Goal: Information Seeking & Learning: Check status

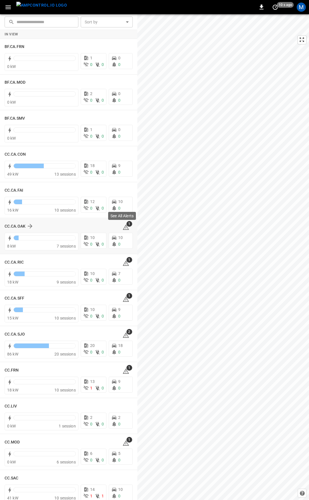
click at [122, 229] on icon at bounding box center [125, 227] width 7 height 7
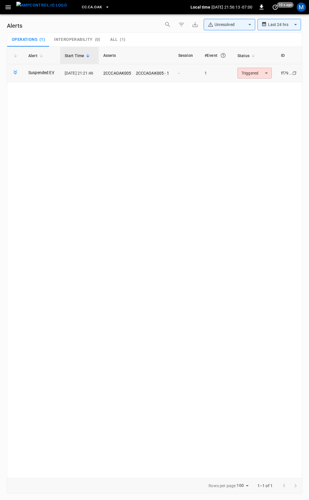
click at [269, 73] on body "**********" at bounding box center [154, 249] width 309 height 498
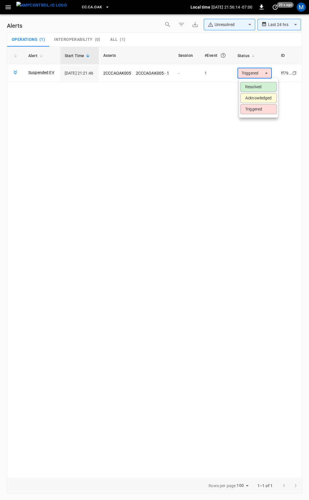
click at [253, 89] on li "Resolved" at bounding box center [258, 87] width 36 height 10
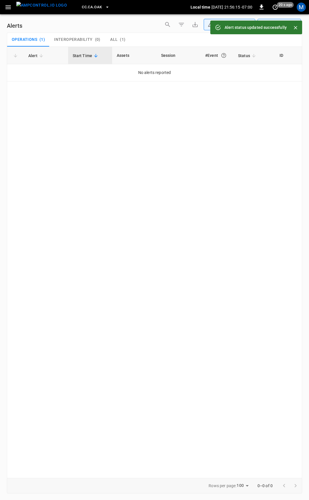
click at [4, 9] on button "button" at bounding box center [8, 7] width 12 height 11
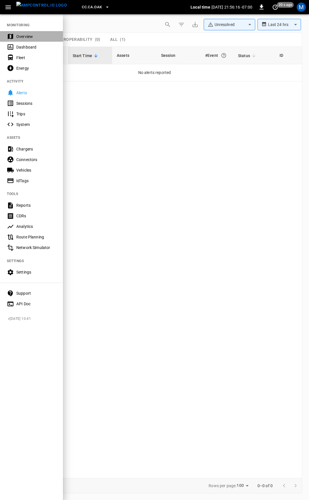
click at [28, 35] on div "Overview" at bounding box center [36, 37] width 40 height 6
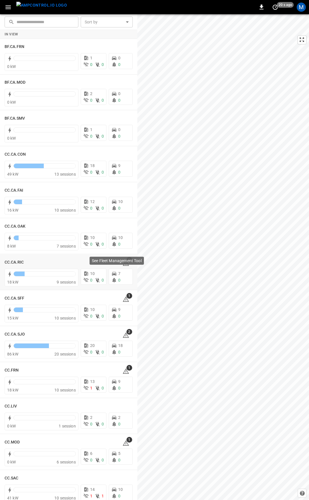
click at [124, 261] on p "See Fleet Management Tool" at bounding box center [117, 261] width 50 height 6
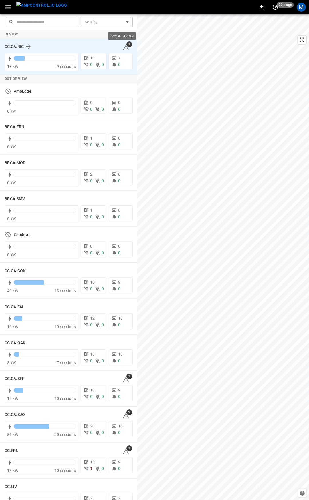
click at [125, 49] on icon at bounding box center [125, 48] width 1 height 2
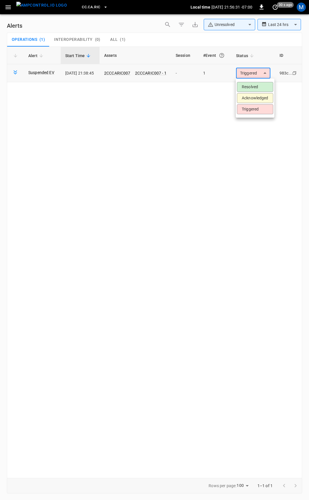
click at [241, 69] on body "**********" at bounding box center [154, 249] width 309 height 498
drag, startPoint x: 241, startPoint y: 87, endPoint x: 126, endPoint y: 40, distance: 123.8
click at [240, 87] on li "Resolved" at bounding box center [255, 87] width 36 height 10
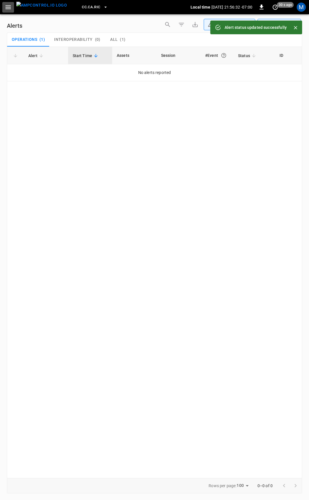
click at [4, 4] on button "button" at bounding box center [8, 7] width 12 height 11
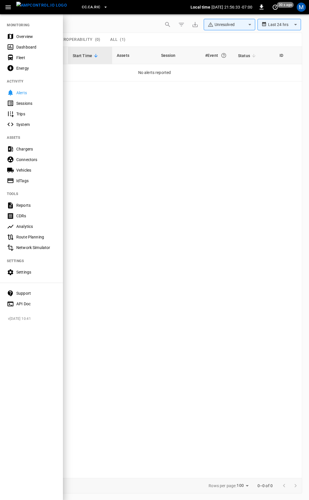
click at [29, 35] on div "Overview" at bounding box center [36, 37] width 40 height 6
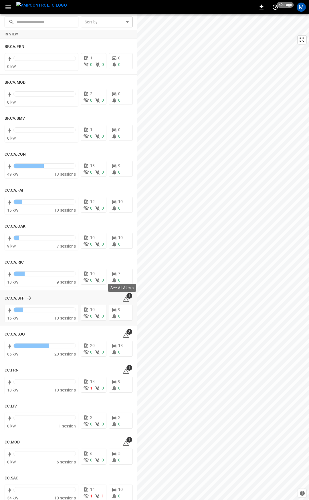
click at [125, 301] on icon at bounding box center [125, 300] width 1 height 2
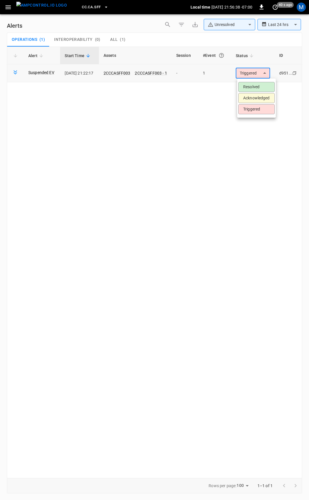
click at [248, 77] on body "**********" at bounding box center [154, 249] width 309 height 498
click at [254, 88] on li "Resolved" at bounding box center [256, 87] width 36 height 10
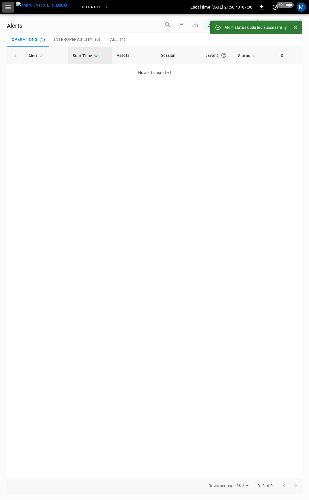
click at [11, 8] on icon "button" at bounding box center [8, 7] width 7 height 7
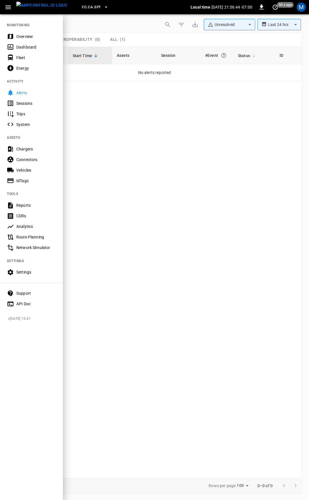
click at [25, 38] on div "Overview" at bounding box center [36, 37] width 40 height 6
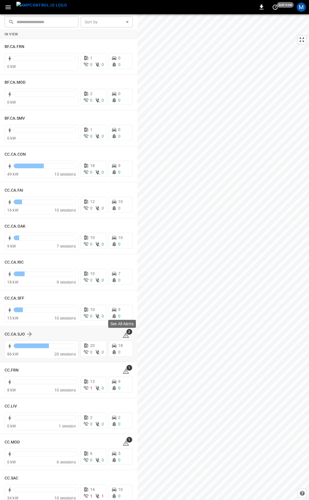
click at [123, 335] on icon at bounding box center [126, 335] width 6 height 5
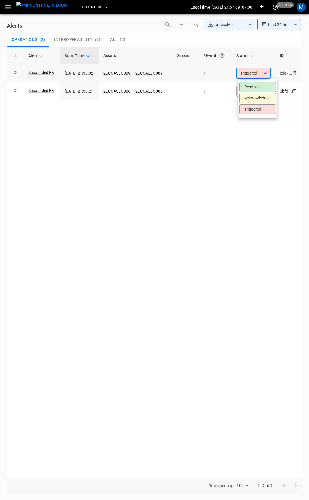
click at [261, 71] on body "**********" at bounding box center [154, 249] width 309 height 498
click at [263, 86] on li "Resolved" at bounding box center [257, 87] width 36 height 10
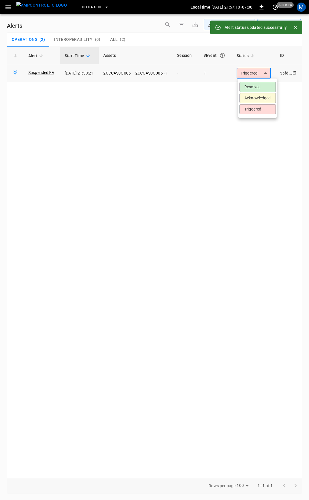
click at [258, 74] on body "**********" at bounding box center [154, 249] width 309 height 498
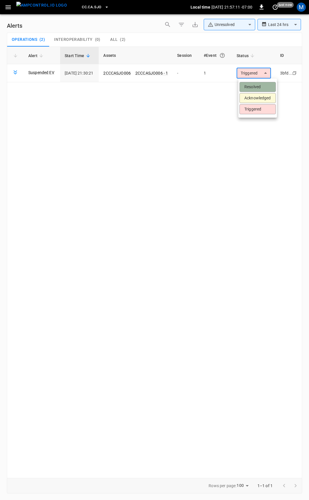
click at [260, 84] on li "Resolved" at bounding box center [257, 87] width 36 height 10
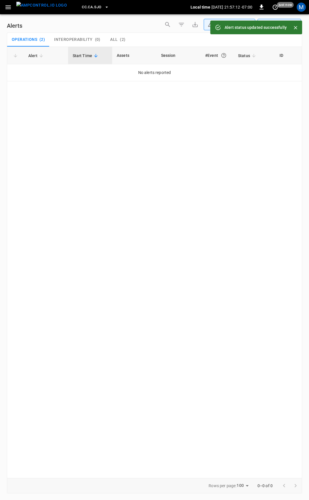
click at [6, 4] on icon "button" at bounding box center [8, 7] width 7 height 7
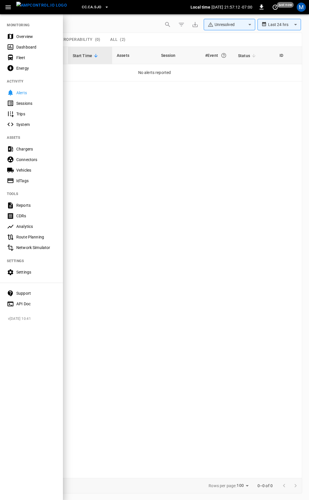
drag, startPoint x: 15, startPoint y: 25, endPoint x: 16, endPoint y: 28, distance: 3.6
click at [15, 25] on nav "MONITORING Overview Dashboard Fleet Energy ACTIVITY Alerts Sessions Trips Syste…" at bounding box center [31, 163] width 63 height 298
click at [18, 31] on div "Overview" at bounding box center [31, 36] width 63 height 11
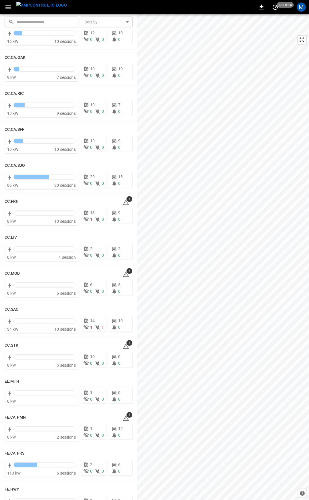
scroll to position [216, 0]
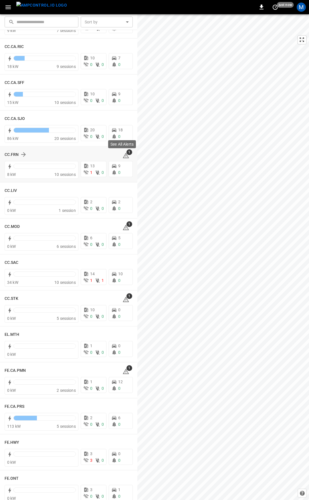
click at [123, 154] on icon at bounding box center [126, 155] width 6 height 5
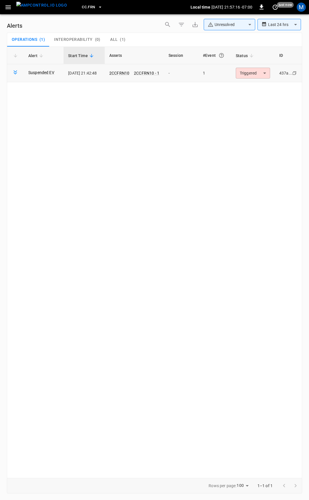
click at [253, 75] on body "**********" at bounding box center [154, 249] width 309 height 498
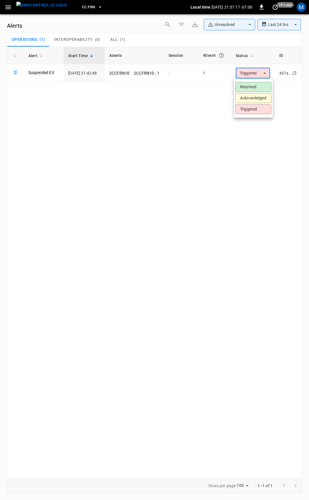
click at [252, 87] on li "Resolved" at bounding box center [253, 87] width 36 height 10
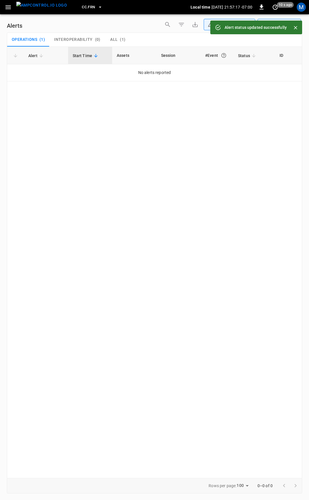
click at [10, 7] on icon "button" at bounding box center [8, 7] width 7 height 7
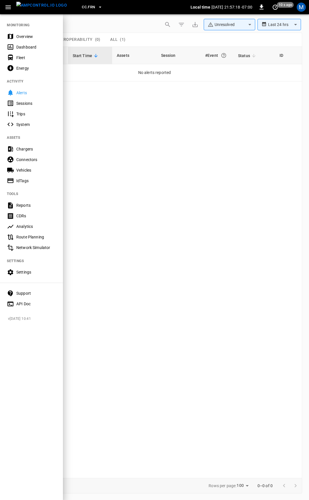
click at [25, 38] on div "Overview" at bounding box center [36, 37] width 40 height 6
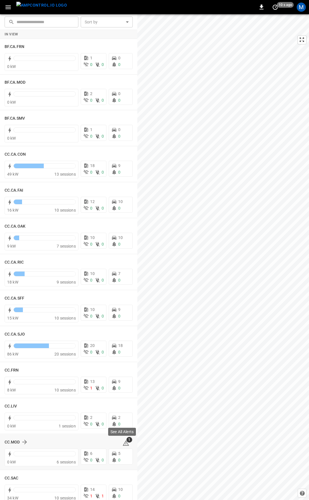
click at [123, 443] on icon at bounding box center [125, 443] width 7 height 7
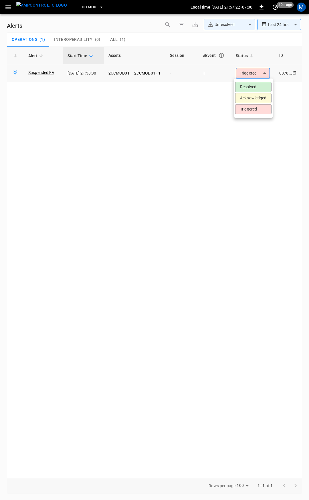
click at [253, 74] on body "**********" at bounding box center [154, 249] width 309 height 498
click at [253, 85] on li "Resolved" at bounding box center [253, 87] width 36 height 10
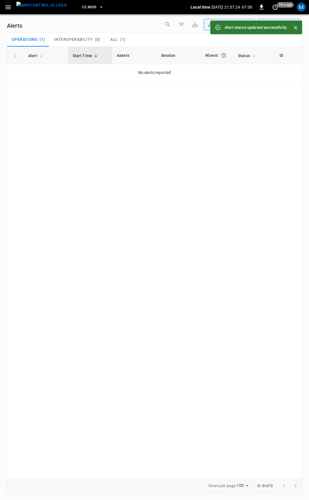
click at [11, 7] on icon "button" at bounding box center [8, 7] width 7 height 7
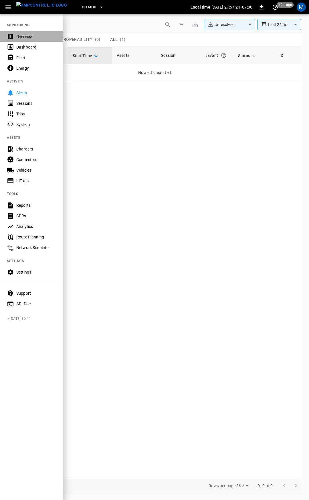
click at [24, 37] on div "Overview" at bounding box center [36, 37] width 40 height 6
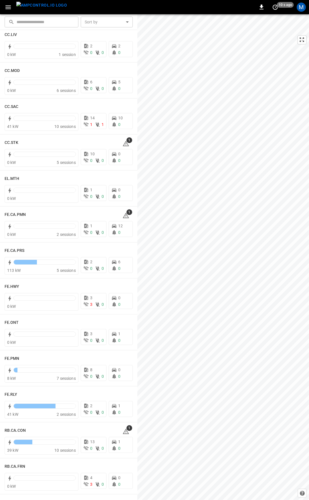
scroll to position [396, 0]
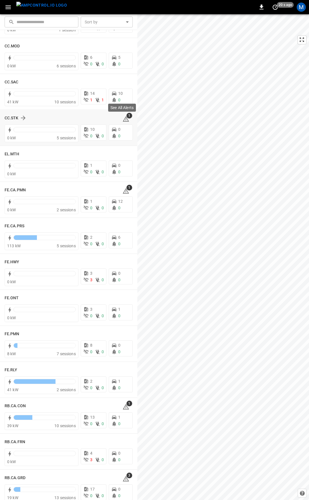
click at [125, 119] on icon at bounding box center [125, 119] width 7 height 7
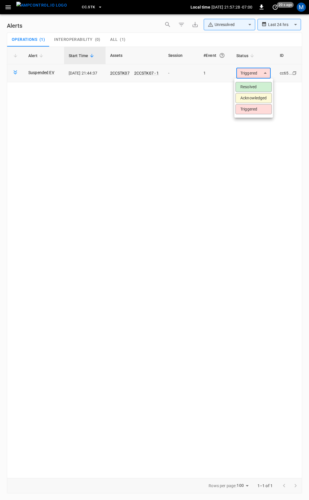
click at [259, 69] on body "**********" at bounding box center [154, 249] width 309 height 498
drag, startPoint x: 260, startPoint y: 89, endPoint x: 199, endPoint y: 70, distance: 63.5
click at [257, 88] on li "Resolved" at bounding box center [253, 87] width 36 height 10
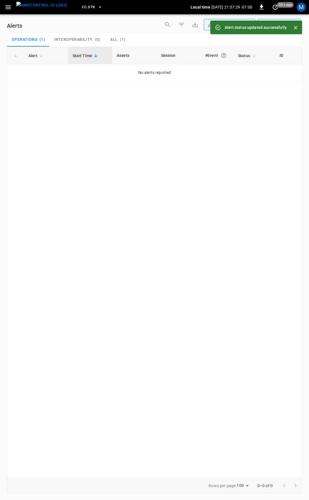
click at [10, 7] on icon "button" at bounding box center [7, 7] width 5 height 4
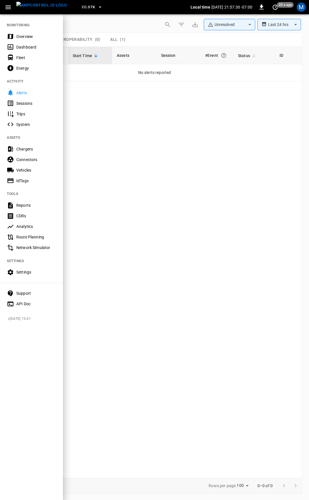
click at [37, 43] on div "Dashboard" at bounding box center [31, 47] width 63 height 11
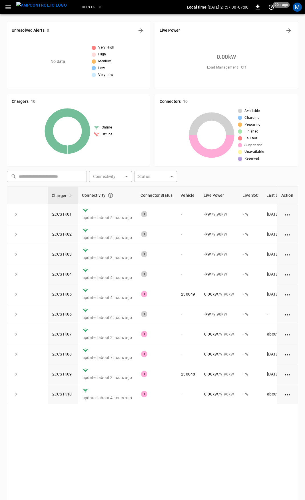
click at [6, 8] on icon "button" at bounding box center [8, 7] width 7 height 7
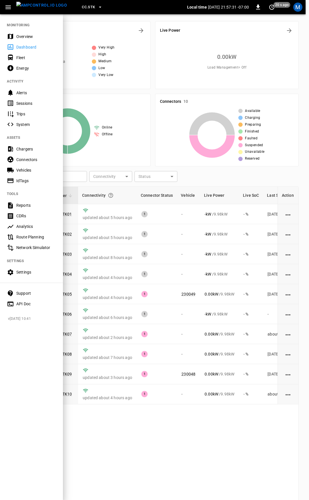
click at [27, 37] on div "Overview" at bounding box center [36, 37] width 40 height 6
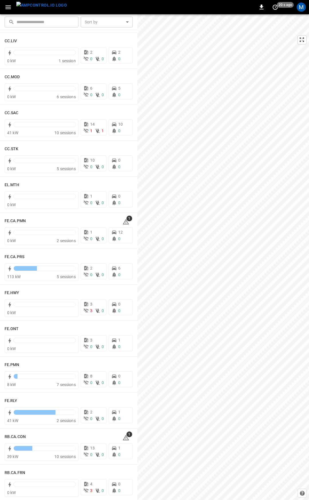
scroll to position [374, 0]
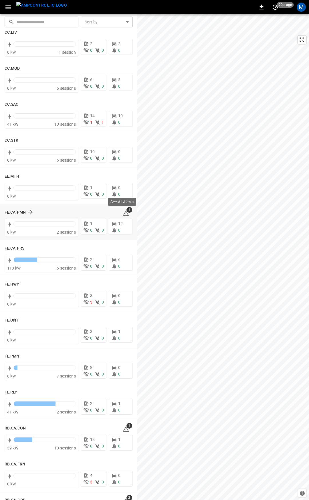
click at [122, 212] on icon at bounding box center [125, 213] width 7 height 7
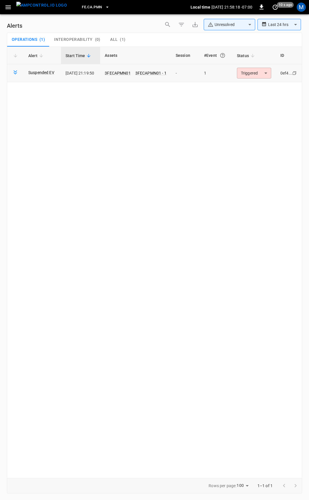
click at [262, 75] on body "**********" at bounding box center [154, 249] width 309 height 498
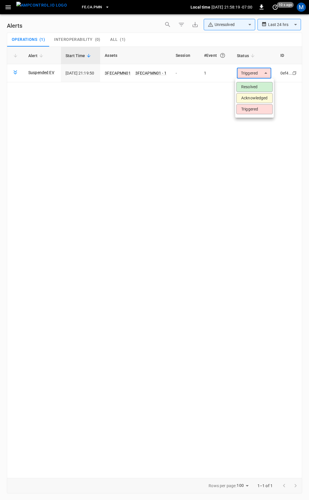
click at [262, 85] on li "Resolved" at bounding box center [254, 87] width 36 height 10
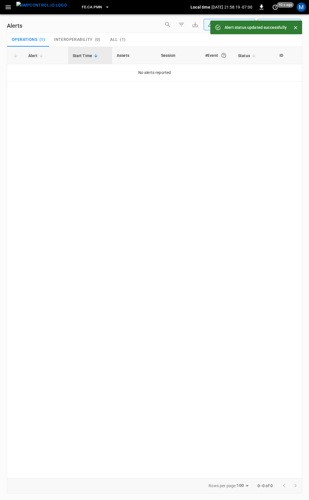
click at [10, 7] on icon "button" at bounding box center [7, 7] width 5 height 4
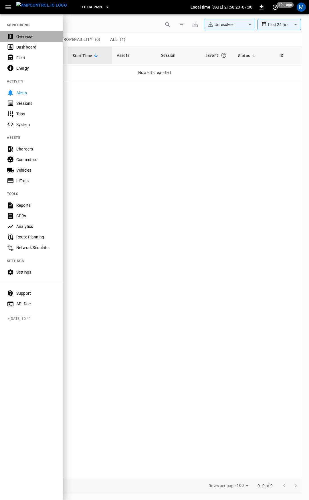
click at [26, 40] on div "Overview" at bounding box center [31, 36] width 63 height 11
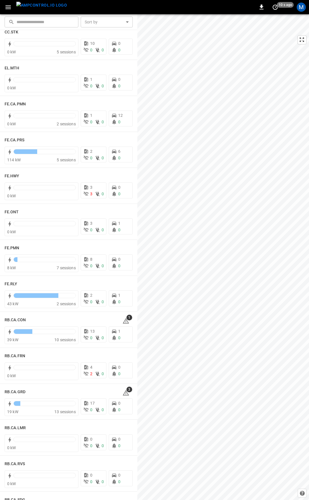
scroll to position [490, 0]
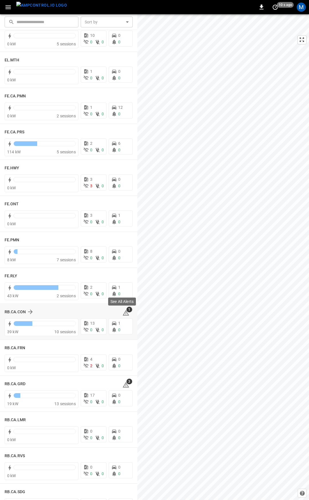
click at [123, 313] on icon at bounding box center [126, 312] width 6 height 5
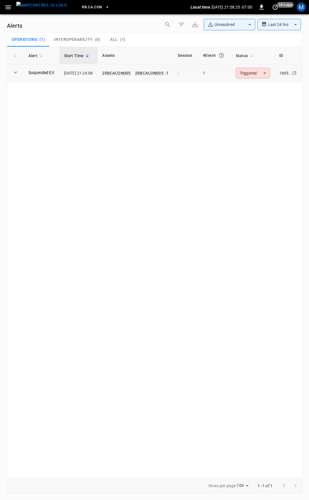
click at [252, 71] on body "**********" at bounding box center [154, 249] width 309 height 498
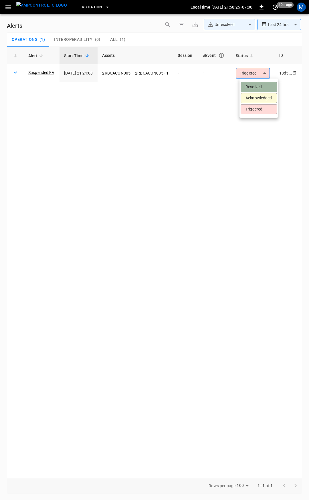
click at [257, 88] on li "Resolved" at bounding box center [258, 87] width 36 height 10
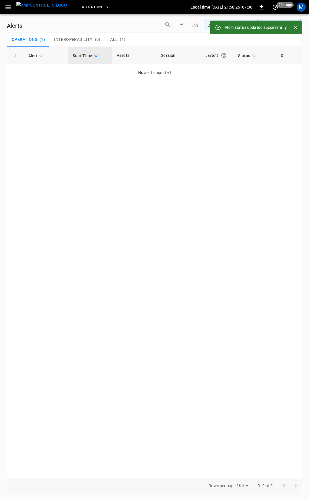
click at [4, 9] on button "button" at bounding box center [8, 7] width 12 height 11
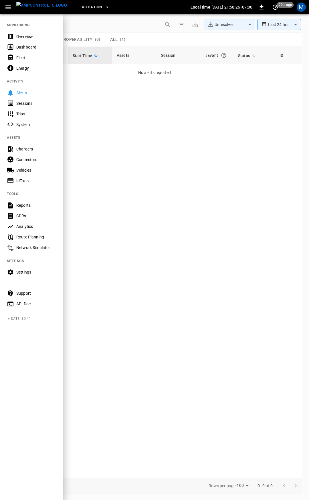
click at [23, 37] on div "Overview" at bounding box center [36, 37] width 40 height 6
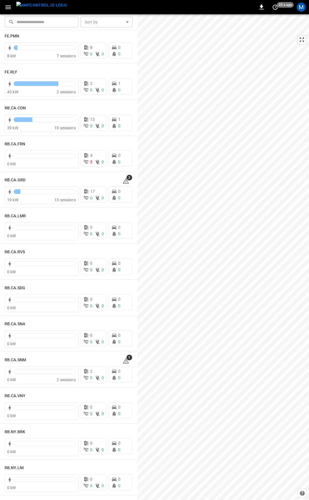
scroll to position [713, 0]
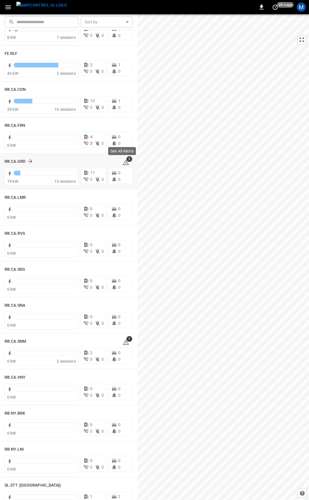
click at [122, 162] on icon at bounding box center [125, 162] width 7 height 7
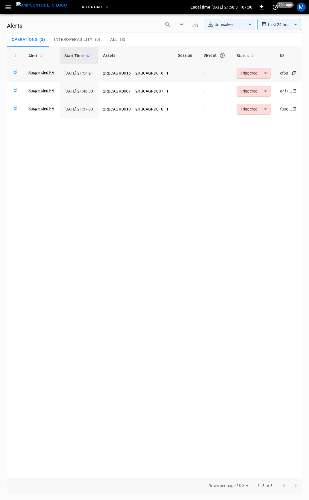
click at [264, 72] on body "**********" at bounding box center [154, 249] width 309 height 498
click at [258, 83] on li "Resolved" at bounding box center [257, 87] width 36 height 10
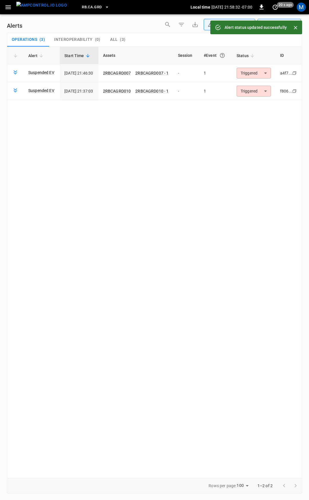
click at [259, 75] on body "**********" at bounding box center [154, 249] width 309 height 498
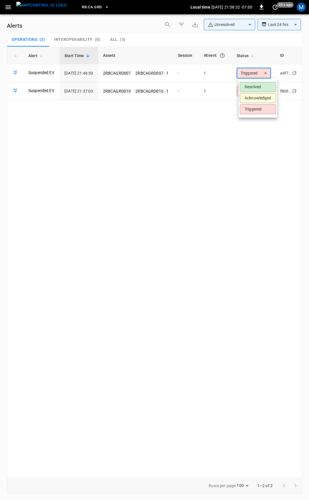
click at [258, 83] on li "Resolved" at bounding box center [257, 87] width 36 height 10
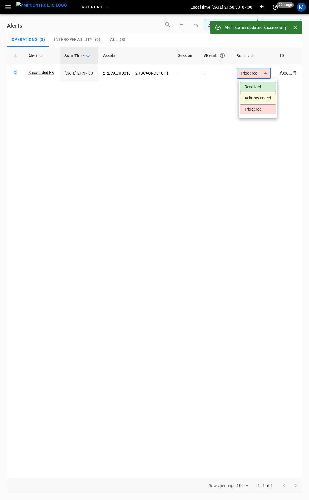
click at [257, 74] on body "**********" at bounding box center [154, 249] width 309 height 498
click at [258, 83] on li "Resolved" at bounding box center [257, 87] width 36 height 10
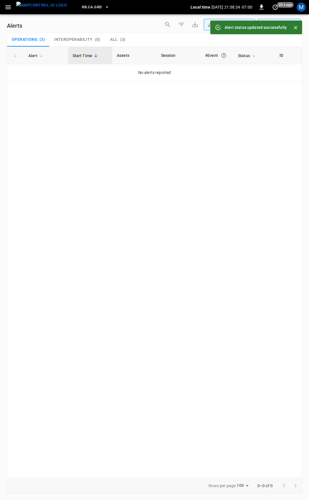
click at [10, 9] on icon "button" at bounding box center [7, 7] width 5 height 4
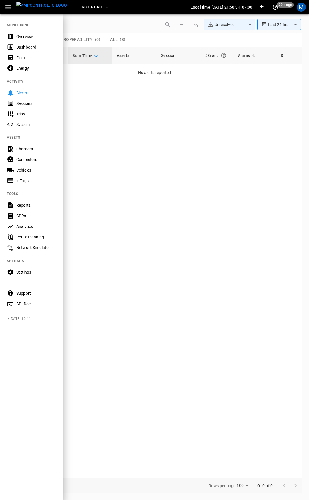
click at [25, 38] on div "Overview" at bounding box center [36, 37] width 40 height 6
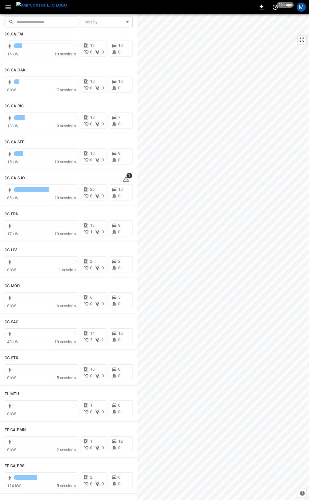
scroll to position [195, 0]
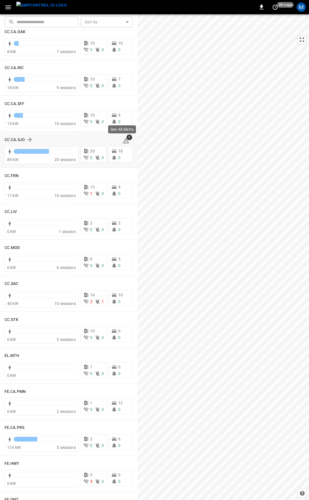
click at [122, 139] on icon at bounding box center [125, 140] width 7 height 7
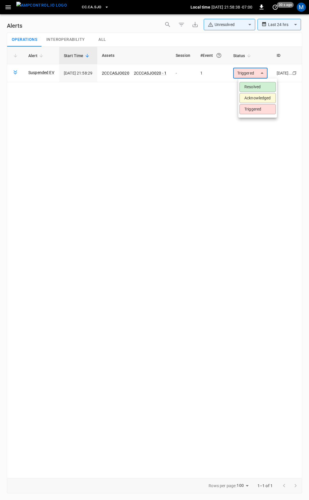
click at [241, 77] on body "**********" at bounding box center [154, 249] width 309 height 498
click at [243, 87] on li "Resolved" at bounding box center [257, 87] width 36 height 10
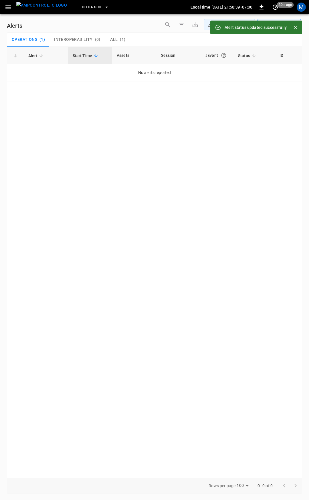
click at [9, 10] on icon "button" at bounding box center [8, 7] width 7 height 7
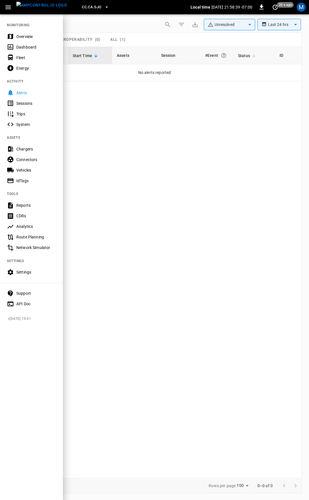
drag, startPoint x: 26, startPoint y: 37, endPoint x: 63, endPoint y: 43, distance: 37.4
click at [27, 37] on div "Overview" at bounding box center [36, 37] width 40 height 6
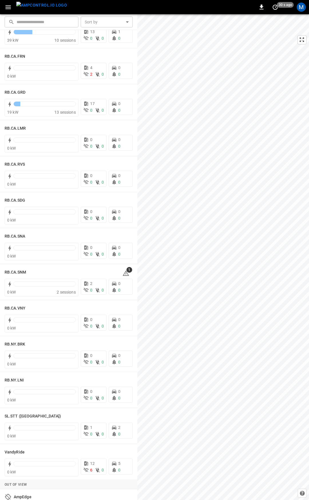
scroll to position [782, 0]
click at [123, 272] on icon at bounding box center [125, 273] width 7 height 7
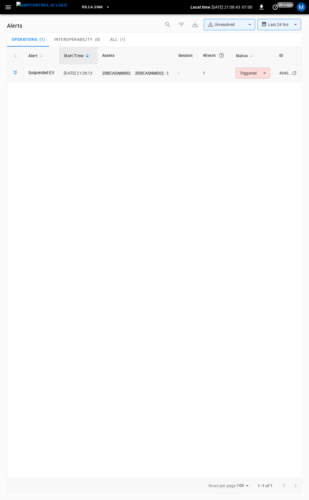
click at [254, 75] on body "**********" at bounding box center [154, 249] width 309 height 498
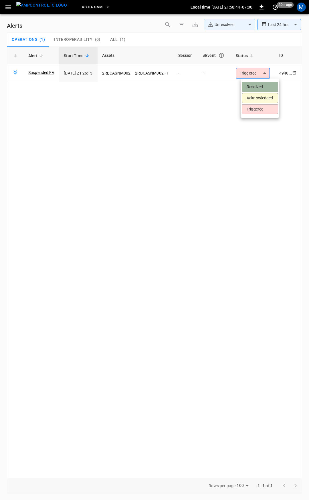
click at [256, 84] on li "Resolved" at bounding box center [259, 87] width 36 height 10
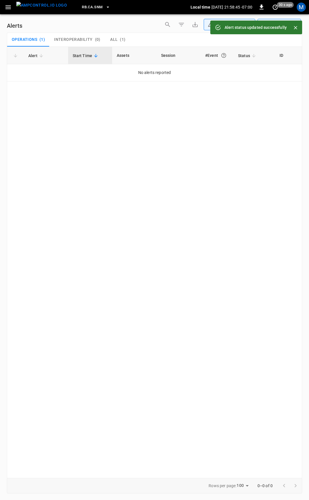
click at [5, 9] on icon "button" at bounding box center [8, 7] width 7 height 7
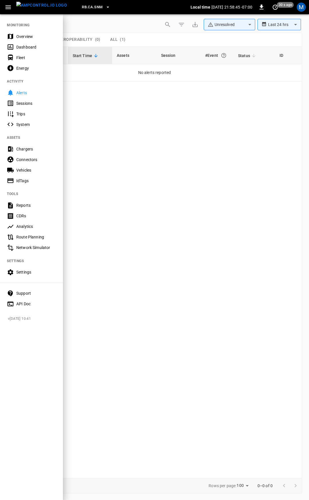
click at [30, 35] on div "Overview" at bounding box center [36, 37] width 40 height 6
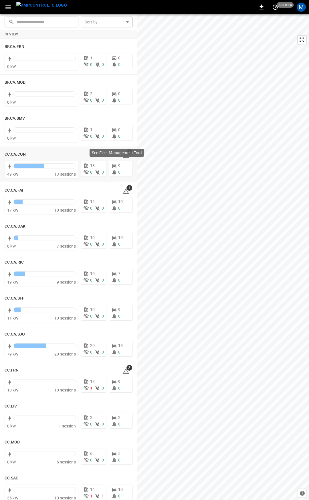
click at [125, 156] on div "See Fleet Management Tool" at bounding box center [116, 153] width 54 height 8
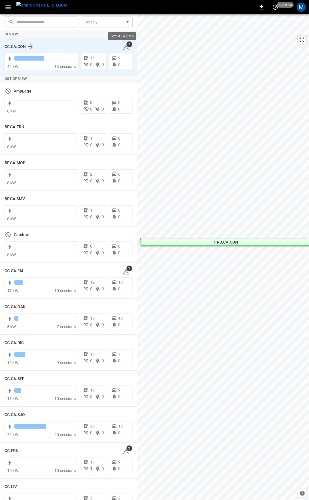
click at [124, 48] on icon at bounding box center [125, 47] width 7 height 7
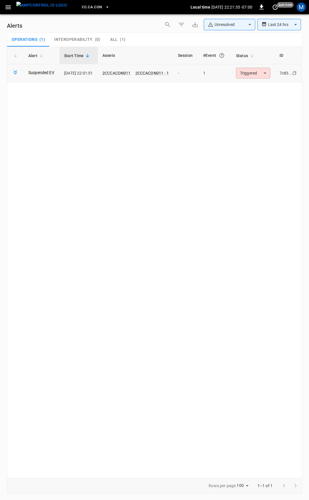
click at [255, 74] on body "**********" at bounding box center [154, 249] width 309 height 498
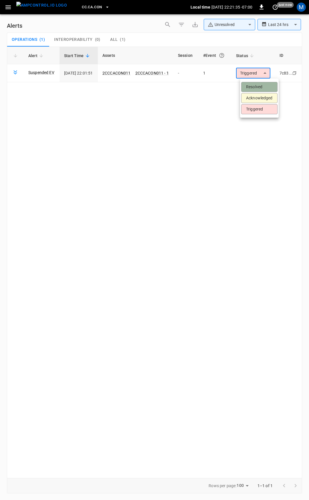
drag, startPoint x: 257, startPoint y: 87, endPoint x: 139, endPoint y: 46, distance: 124.6
click at [256, 87] on li "Resolved" at bounding box center [259, 87] width 36 height 10
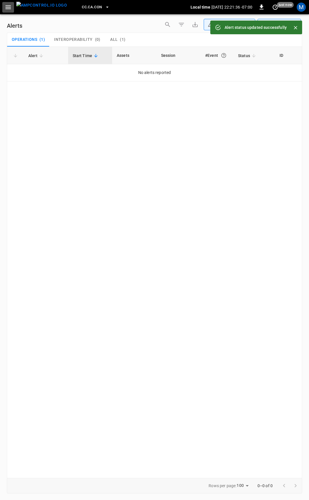
click at [8, 9] on icon "button" at bounding box center [8, 7] width 7 height 7
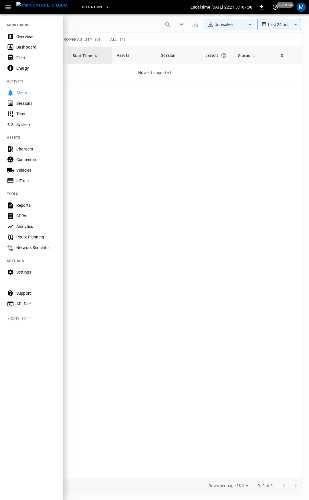
click at [31, 37] on div "Overview" at bounding box center [36, 37] width 40 height 6
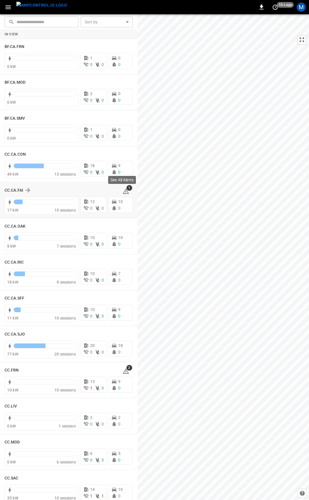
click at [123, 191] on icon at bounding box center [126, 191] width 6 height 5
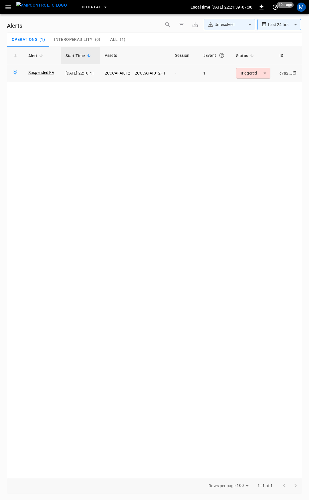
click at [251, 73] on body "**********" at bounding box center [154, 249] width 309 height 498
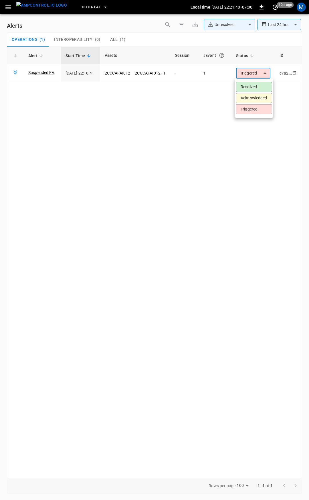
click at [255, 85] on li "Resolved" at bounding box center [253, 87] width 36 height 10
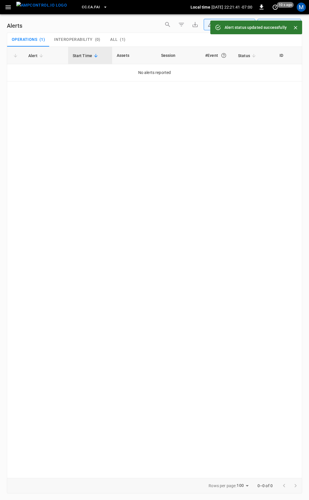
click at [7, 7] on icon "button" at bounding box center [7, 7] width 5 height 4
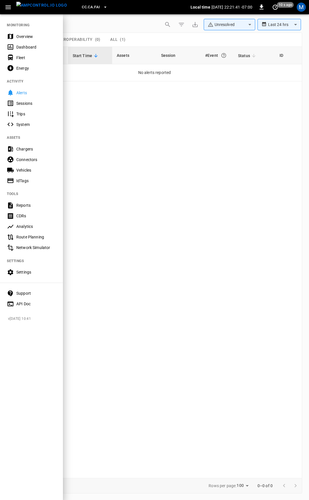
click at [31, 33] on div "Overview" at bounding box center [31, 36] width 63 height 11
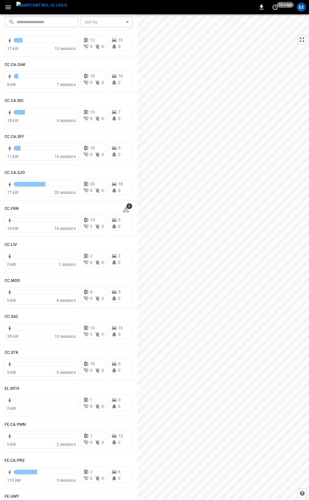
scroll to position [173, 0]
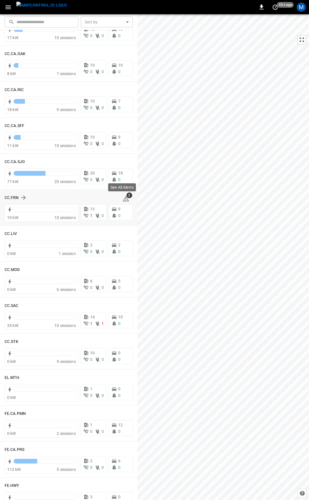
click at [123, 198] on icon at bounding box center [125, 198] width 7 height 7
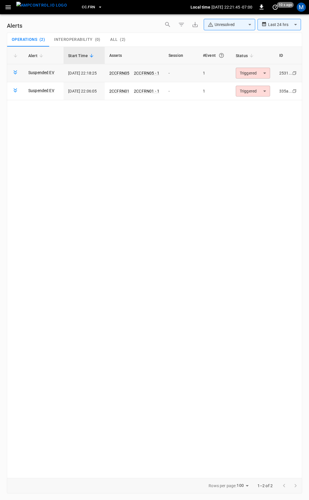
click at [253, 70] on body "**********" at bounding box center [154, 249] width 309 height 498
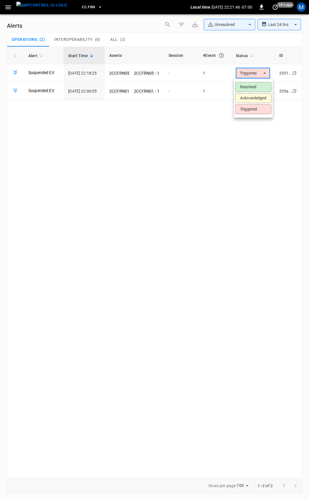
click at [250, 87] on li "Resolved" at bounding box center [253, 87] width 36 height 10
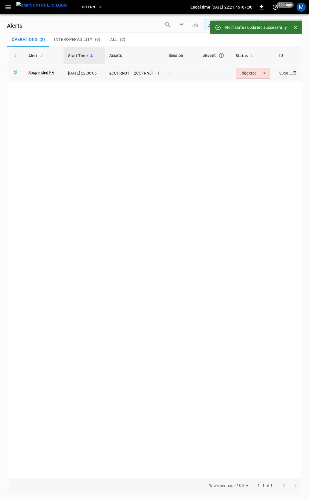
click at [254, 73] on body "**********" at bounding box center [154, 249] width 309 height 498
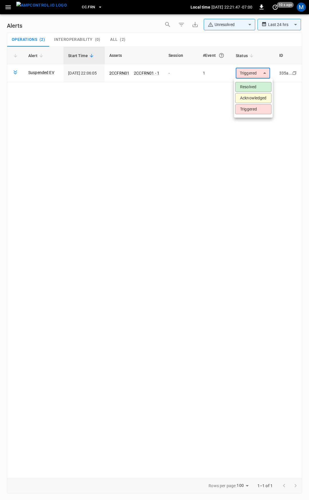
click at [254, 88] on li "Resolved" at bounding box center [253, 87] width 36 height 10
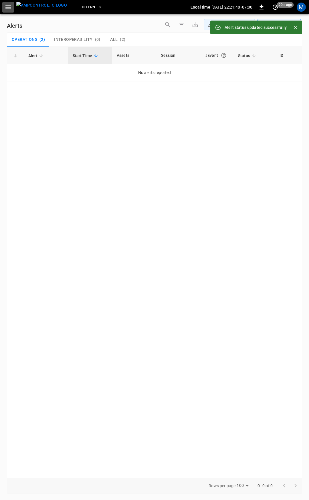
click at [5, 9] on icon "button" at bounding box center [8, 7] width 7 height 7
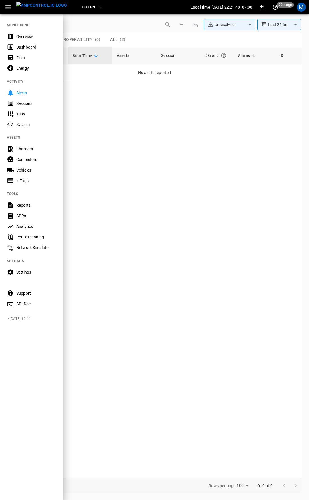
click at [22, 38] on div "Overview" at bounding box center [36, 37] width 40 height 6
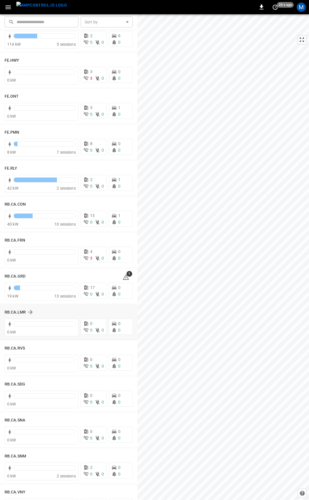
scroll to position [597, 0]
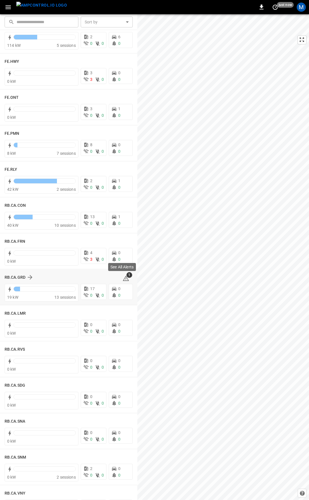
click at [122, 279] on icon at bounding box center [125, 278] width 7 height 7
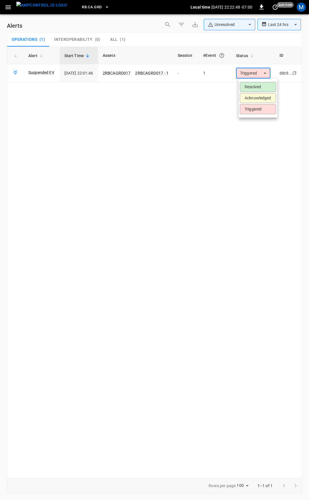
drag, startPoint x: 263, startPoint y: 76, endPoint x: 262, endPoint y: 79, distance: 2.9
click at [263, 76] on body "**********" at bounding box center [154, 249] width 309 height 498
click at [261, 84] on li "Resolved" at bounding box center [257, 87] width 36 height 10
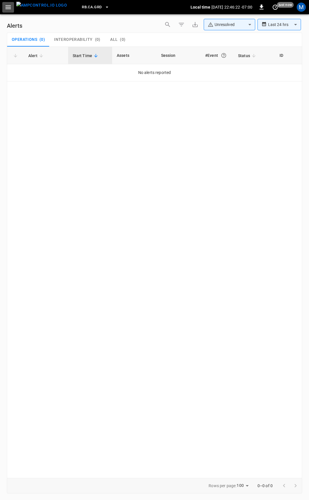
click at [9, 7] on icon "button" at bounding box center [7, 7] width 5 height 4
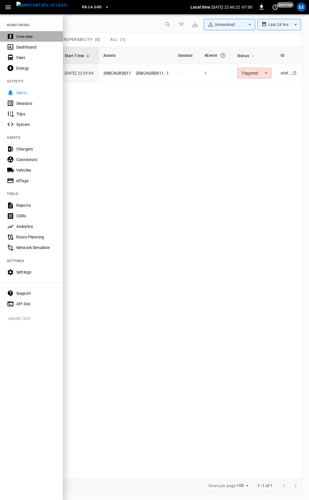
click at [21, 35] on div "Overview" at bounding box center [36, 37] width 40 height 6
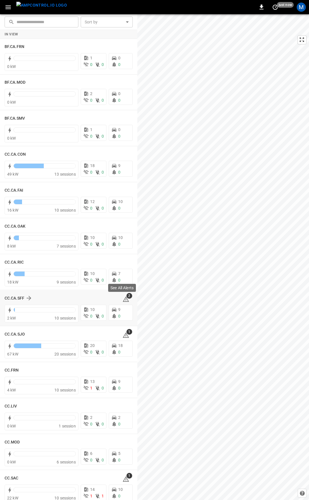
click at [125, 299] on icon at bounding box center [125, 299] width 7 height 7
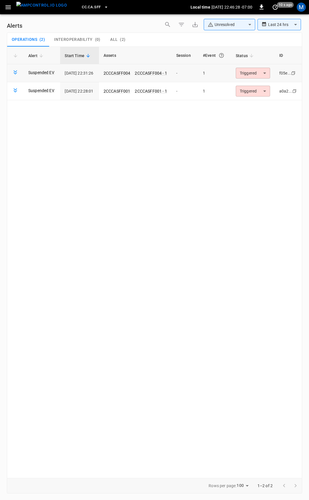
click at [255, 70] on body "**********" at bounding box center [154, 249] width 309 height 498
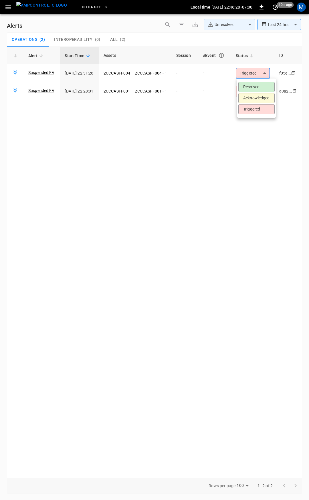
drag, startPoint x: 257, startPoint y: 79, endPoint x: 257, endPoint y: 85, distance: 5.7
click at [257, 82] on ul "Resolved Acknowledged Triggered" at bounding box center [256, 98] width 39 height 39
click at [257, 85] on li "Resolved" at bounding box center [256, 87] width 36 height 10
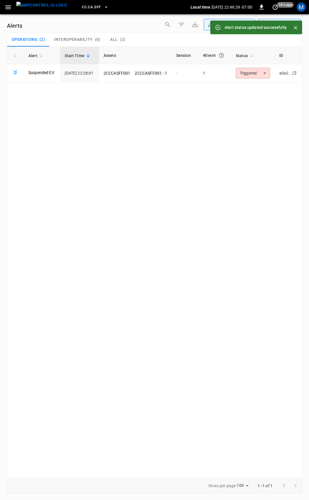
click at [259, 74] on body "**********" at bounding box center [154, 249] width 309 height 498
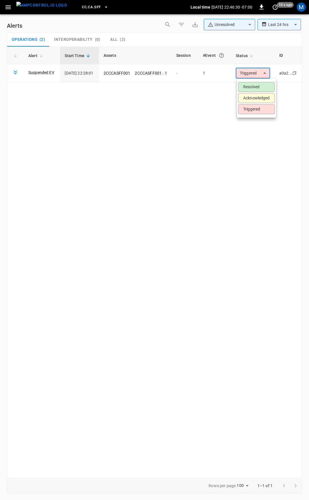
click at [259, 84] on li "Resolved" at bounding box center [256, 87] width 36 height 10
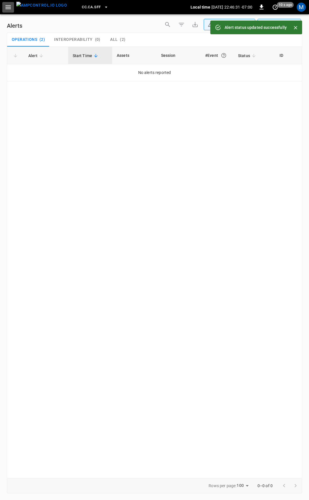
click at [9, 11] on button "button" at bounding box center [8, 7] width 12 height 11
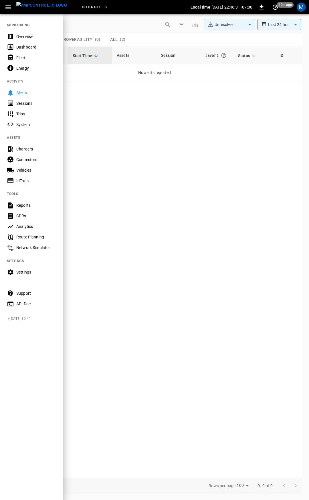
drag, startPoint x: 30, startPoint y: 31, endPoint x: 34, endPoint y: 37, distance: 7.8
click at [30, 31] on nav "MONITORING Overview Dashboard Fleet Energy ACTIVITY Alerts Sessions Trips Syste…" at bounding box center [31, 163] width 63 height 298
drag, startPoint x: 34, startPoint y: 37, endPoint x: 45, endPoint y: 65, distance: 30.2
click at [34, 37] on div "Overview" at bounding box center [36, 37] width 40 height 6
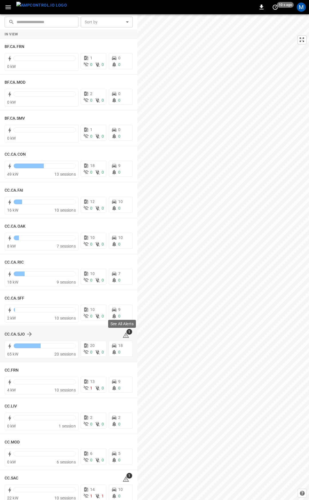
click at [122, 334] on icon at bounding box center [125, 335] width 7 height 7
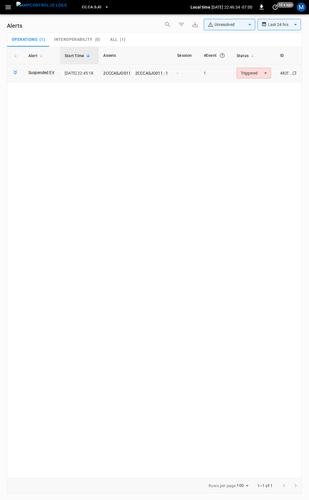
click at [253, 72] on body "**********" at bounding box center [154, 249] width 309 height 498
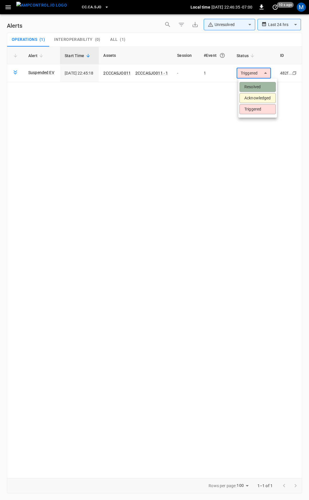
click at [250, 89] on li "Resolved" at bounding box center [257, 87] width 36 height 10
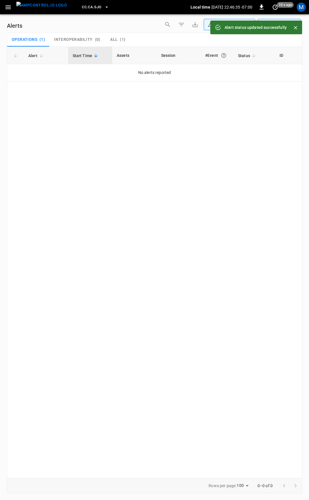
click at [8, 7] on icon "button" at bounding box center [7, 7] width 5 height 4
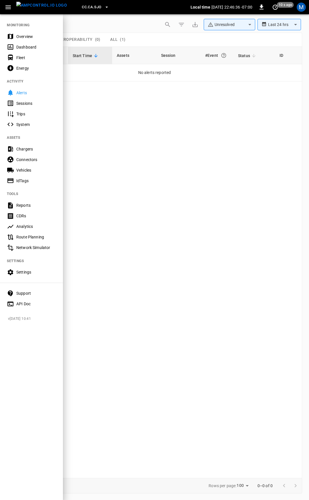
click at [25, 35] on div "Overview" at bounding box center [36, 37] width 40 height 6
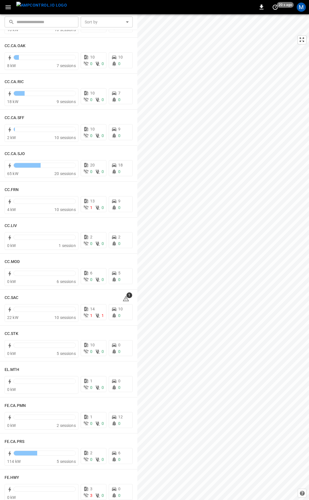
scroll to position [189, 0]
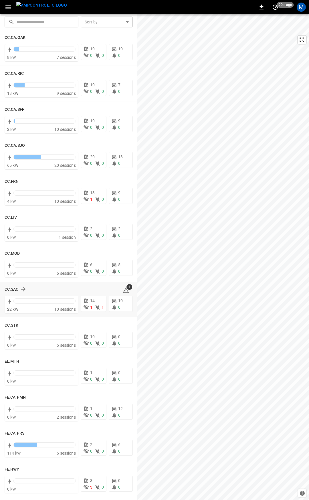
click at [123, 291] on icon at bounding box center [125, 290] width 7 height 7
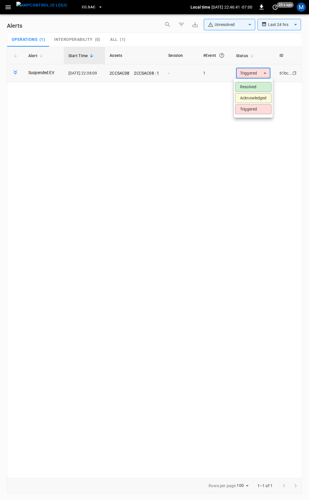
click at [258, 71] on body "**********" at bounding box center [154, 249] width 309 height 498
click at [258, 84] on li "Resolved" at bounding box center [253, 87] width 36 height 10
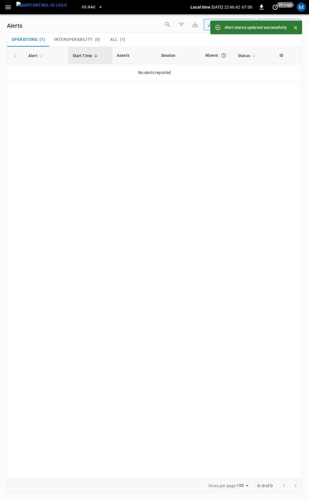
click at [9, 9] on icon "button" at bounding box center [8, 7] width 7 height 7
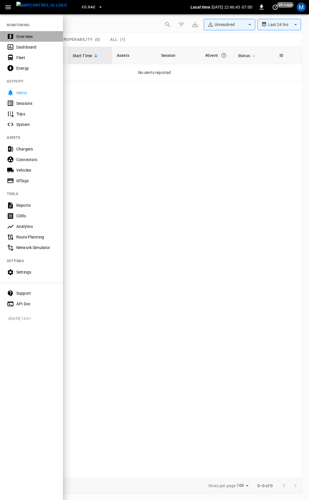
click at [26, 38] on div "Overview" at bounding box center [36, 37] width 40 height 6
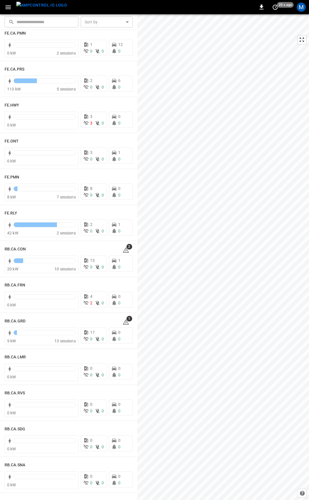
scroll to position [572, 0]
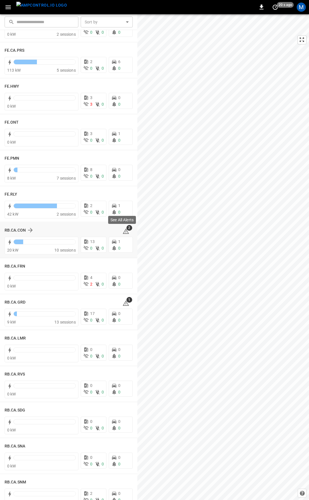
click at [123, 233] on icon at bounding box center [125, 231] width 7 height 7
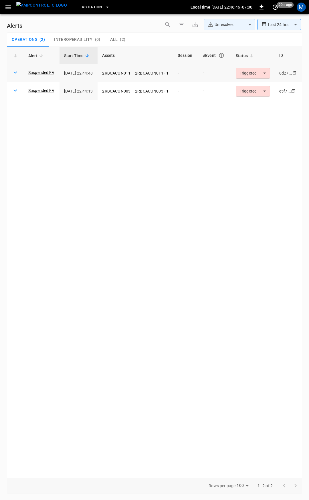
click at [249, 70] on body "**********" at bounding box center [154, 249] width 309 height 498
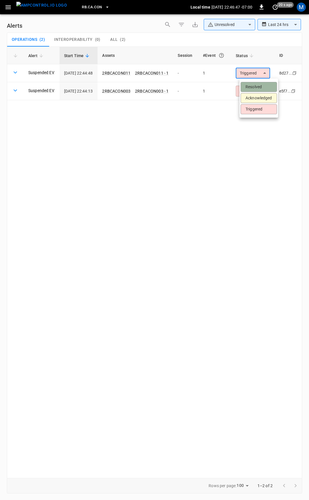
click at [257, 83] on li "Resolved" at bounding box center [258, 87] width 36 height 10
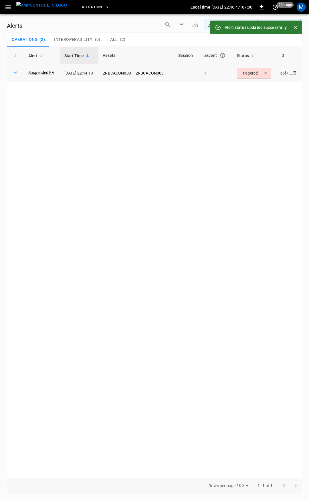
click at [260, 74] on body "**********" at bounding box center [154, 249] width 309 height 498
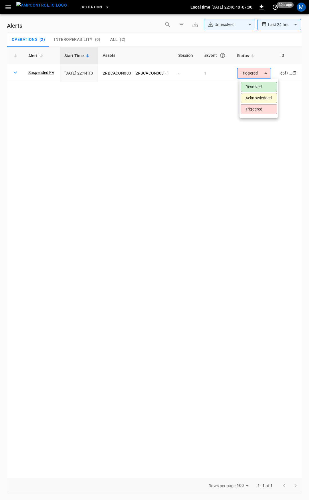
click at [261, 84] on li "Resolved" at bounding box center [258, 87] width 36 height 10
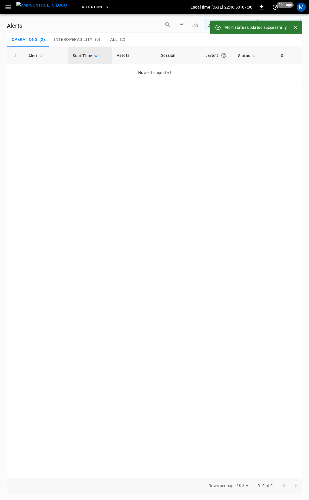
click at [11, 8] on icon "button" at bounding box center [8, 7] width 7 height 7
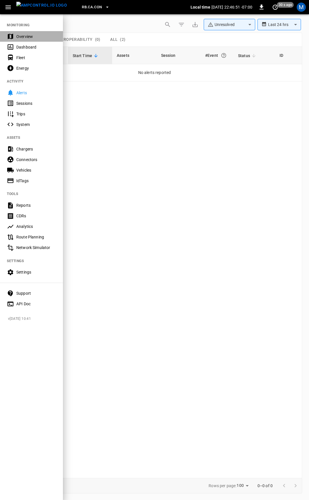
click at [25, 36] on div "Overview" at bounding box center [36, 37] width 40 height 6
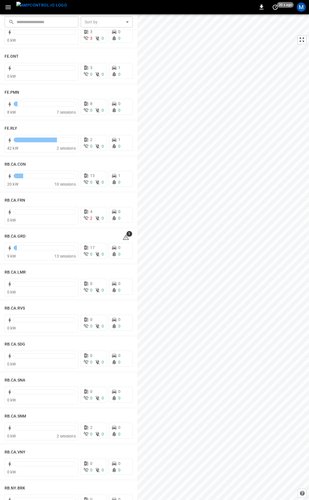
scroll to position [640, 0]
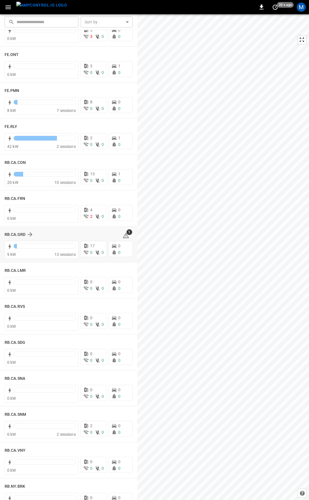
click at [123, 237] on icon at bounding box center [125, 235] width 7 height 7
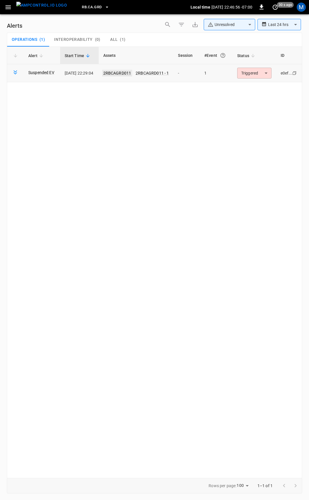
click at [125, 73] on link "2RBCAGRD011" at bounding box center [117, 73] width 30 height 7
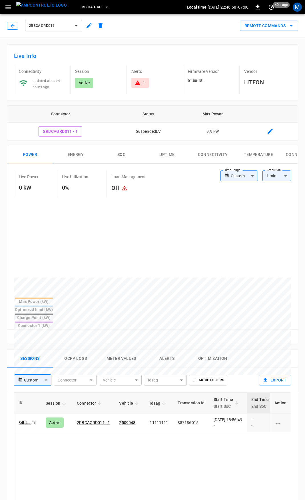
click at [14, 25] on icon "button" at bounding box center [13, 26] width 6 height 6
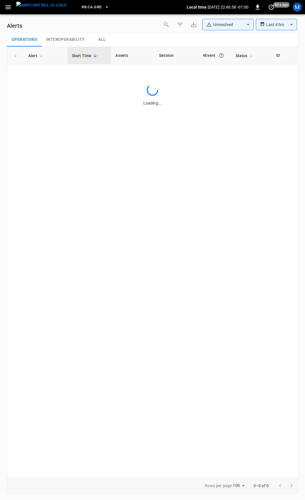
type input "**********"
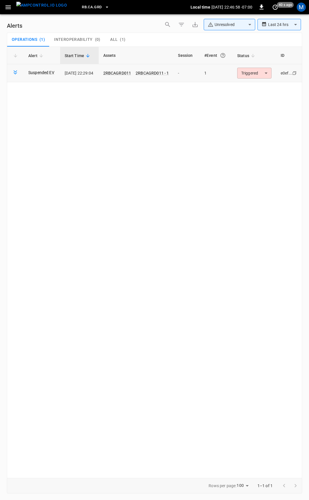
click at [248, 74] on body "**********" at bounding box center [154, 249] width 309 height 498
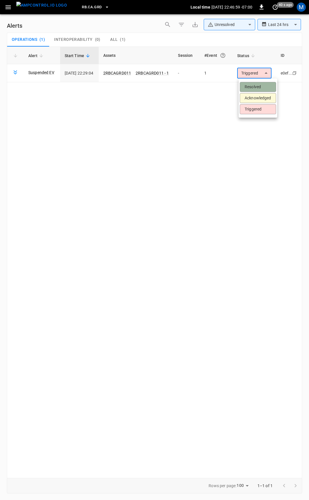
click at [251, 84] on li "Resolved" at bounding box center [257, 87] width 36 height 10
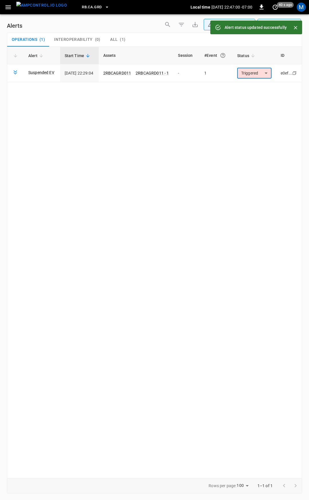
click at [7, 7] on icon "button" at bounding box center [7, 7] width 5 height 4
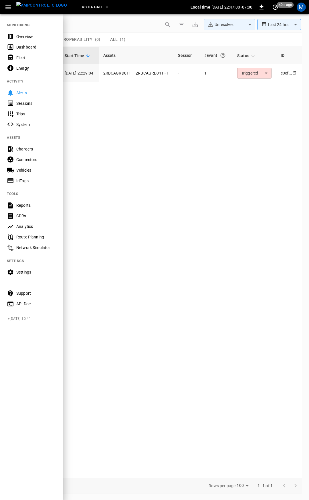
click at [23, 38] on div "Overview" at bounding box center [36, 37] width 40 height 6
